Goal: Task Accomplishment & Management: Use online tool/utility

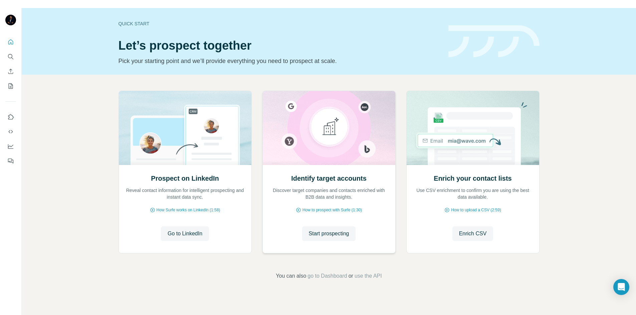
scroll to position [15, 0]
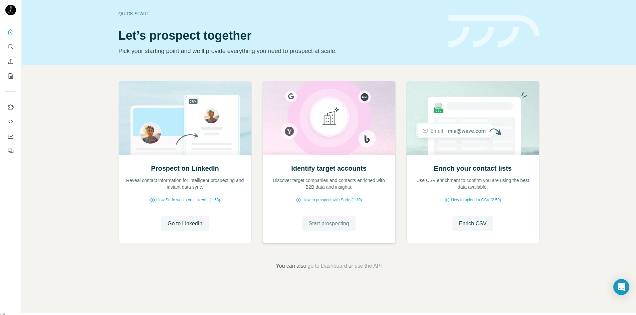
click at [331, 223] on span "Start prospecting" at bounding box center [329, 224] width 40 height 8
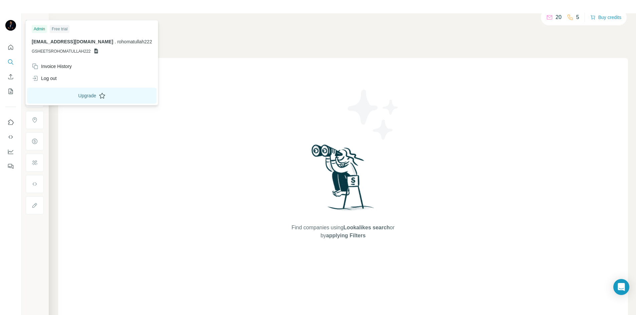
click at [81, 97] on button "Upgrade" at bounding box center [92, 96] width 130 height 16
